Goal: Task Accomplishment & Management: Manage account settings

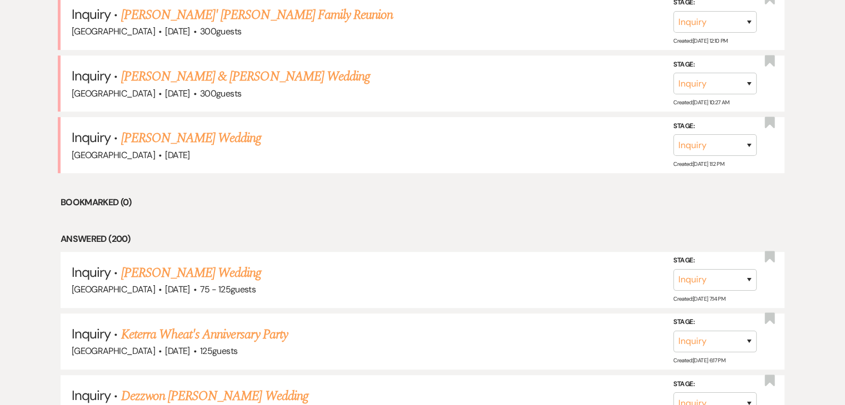
scroll to position [500, 0]
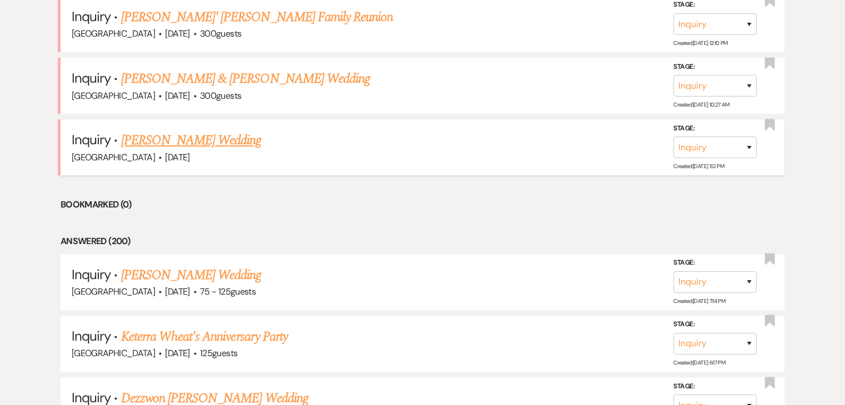
click at [196, 140] on link "[PERSON_NAME] Wedding" at bounding box center [191, 140] width 140 height 20
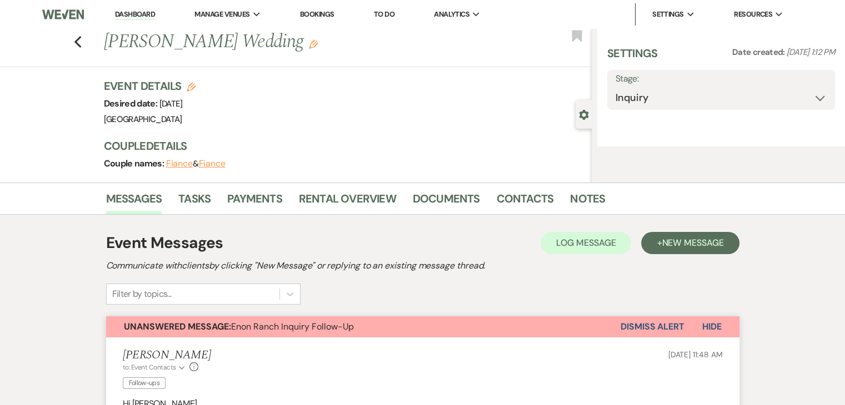
select select "2"
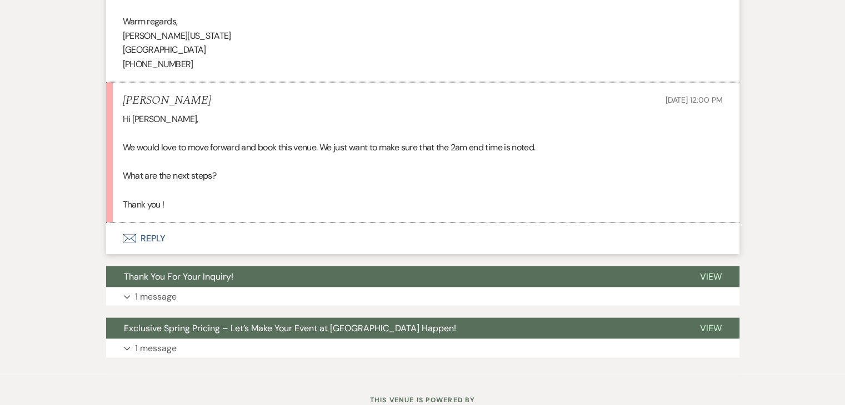
scroll to position [2336, 0]
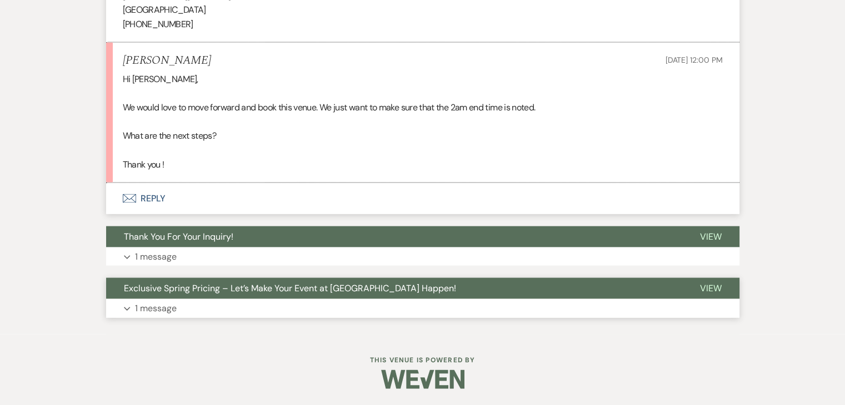
click at [262, 309] on button "Expand 1 message" at bounding box center [422, 308] width 633 height 19
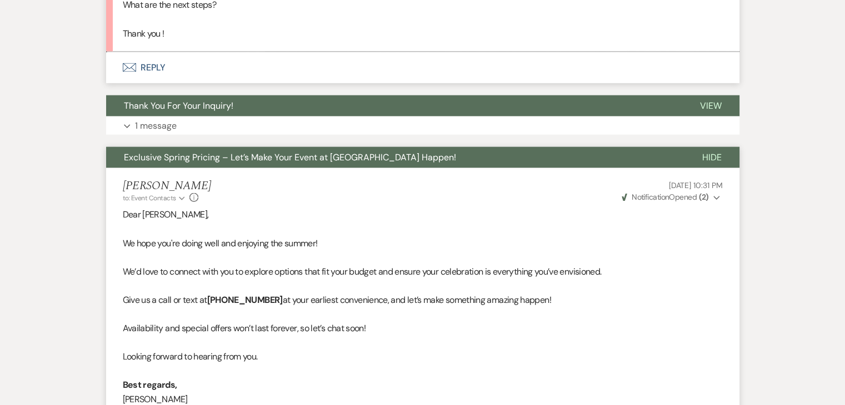
scroll to position [2447, 0]
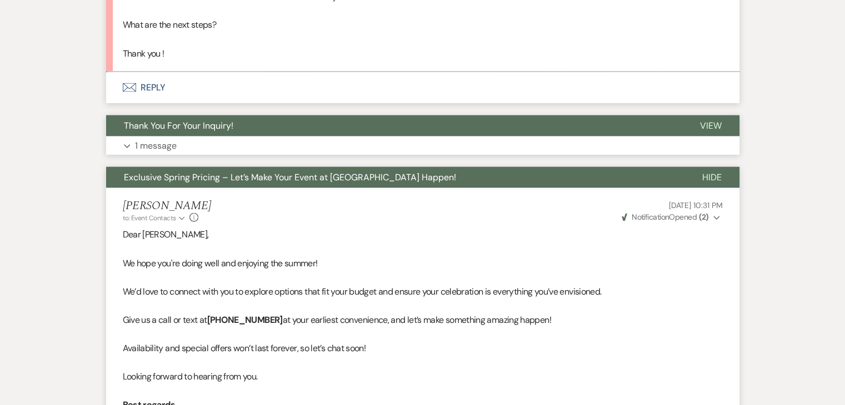
click at [218, 149] on button "Expand 1 message" at bounding box center [422, 146] width 633 height 19
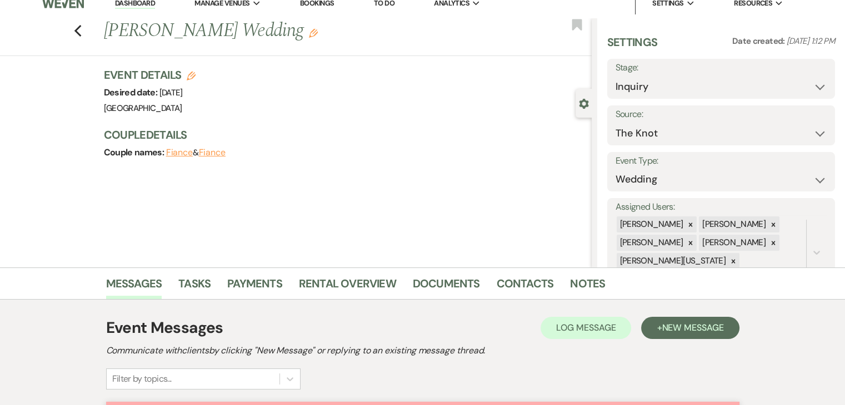
scroll to position [0, 0]
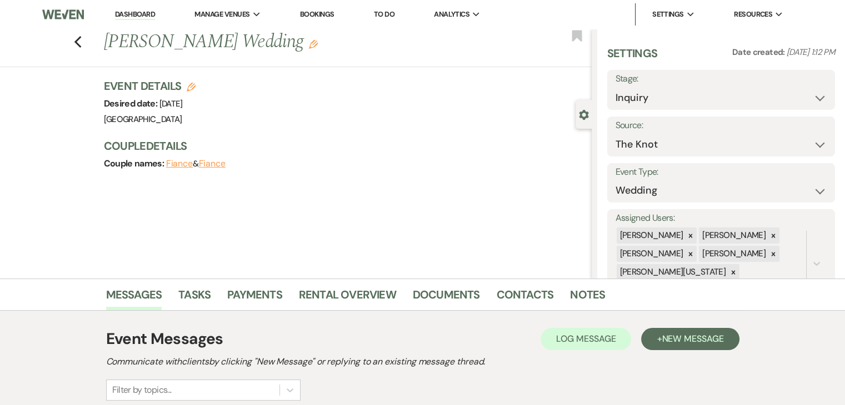
click at [142, 16] on link "Dashboard" at bounding box center [135, 14] width 40 height 11
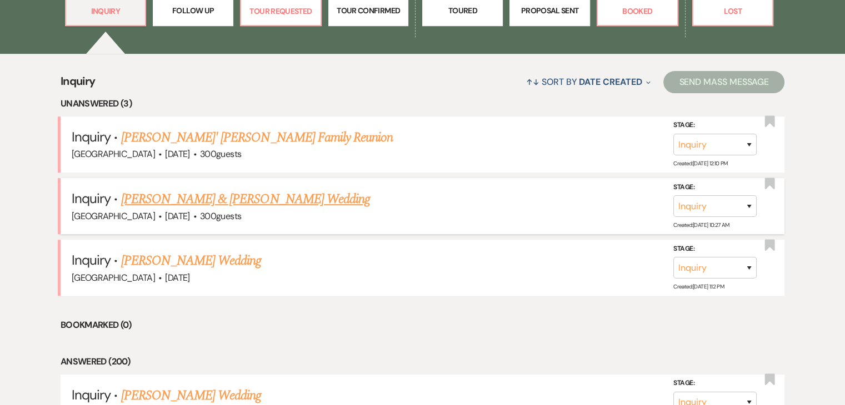
scroll to position [611, 0]
